Goal: Find specific page/section: Find specific page/section

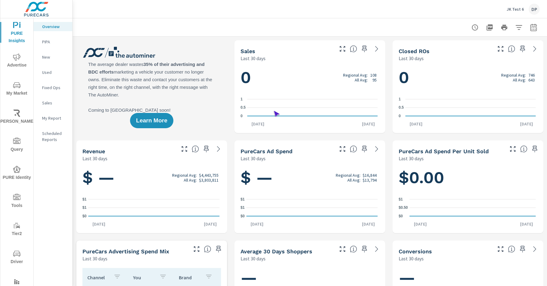
scroll to position [0, 0]
click at [16, 258] on span "Driver" at bounding box center [16, 258] width 29 height 16
